Goal: Task Accomplishment & Management: Use online tool/utility

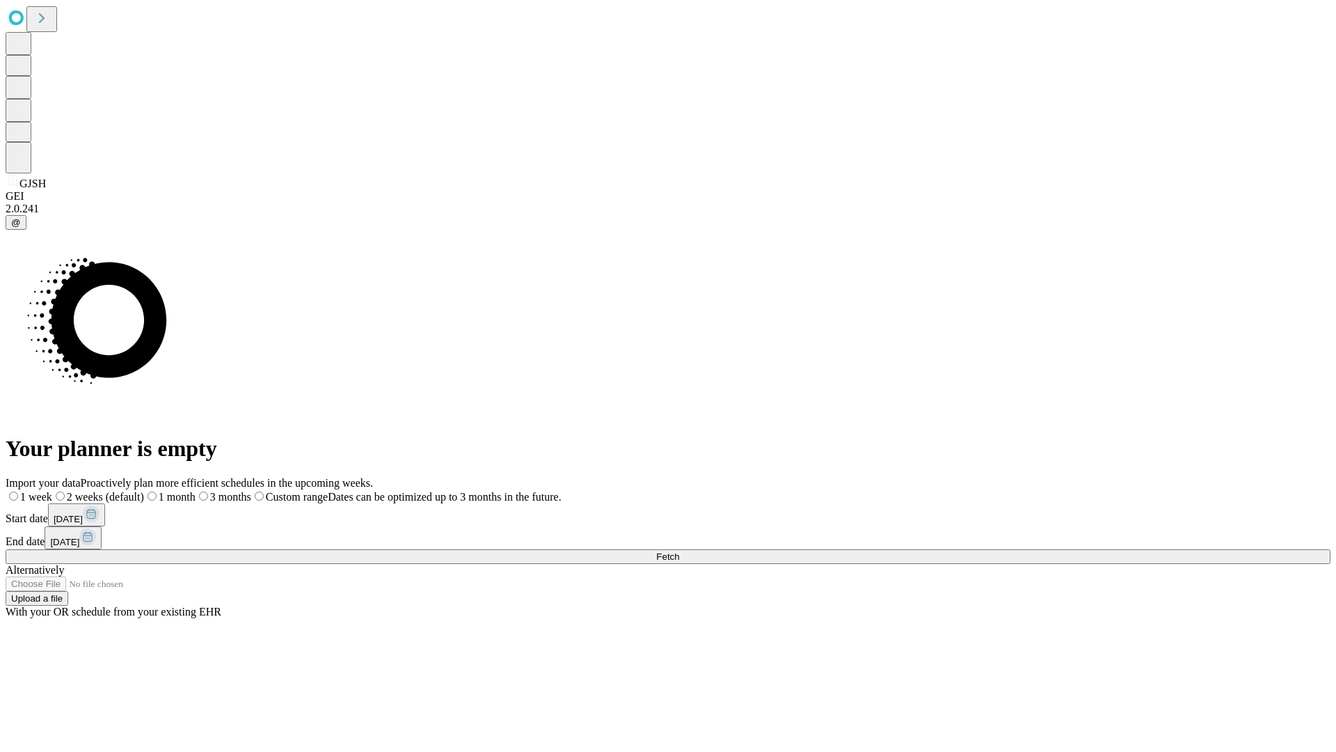
click at [679, 551] on span "Fetch" at bounding box center [667, 556] width 23 height 10
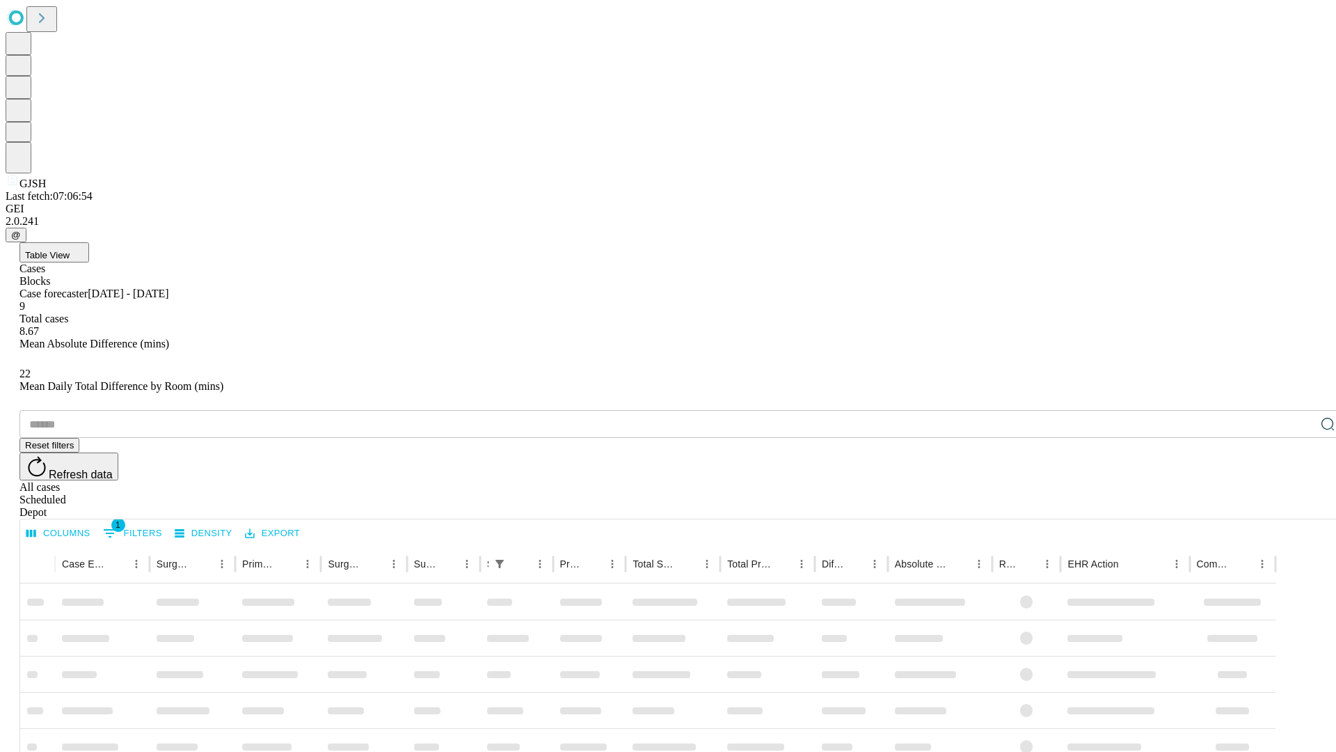
click at [1300, 506] on div "Depot" at bounding box center [681, 512] width 1325 height 13
